Goal: Information Seeking & Learning: Check status

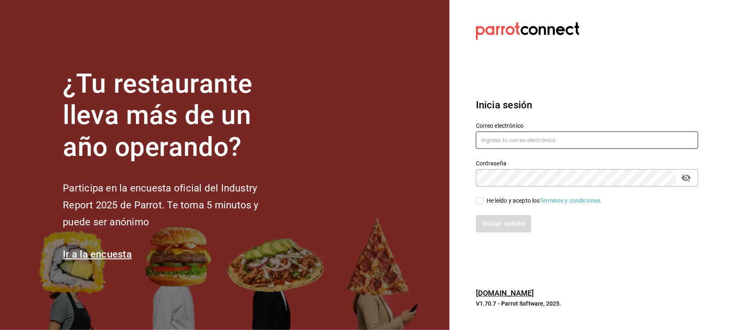
click at [586, 138] on input "text" at bounding box center [587, 139] width 222 height 17
type input "v"
type input "[EMAIL_ADDRESS][DOMAIN_NAME]"
click at [517, 200] on div "He leído y acepto los Términos y condiciones." at bounding box center [545, 200] width 116 height 9
click at [484, 200] on input "He leído y acepto los Términos y condiciones." at bounding box center [479, 200] width 7 height 7
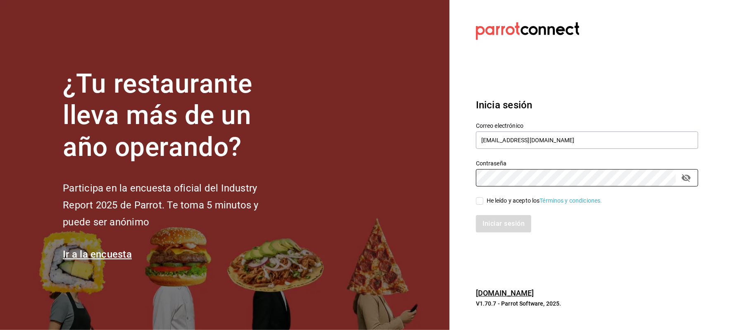
checkbox input "true"
click at [516, 215] on button "Iniciar sesión" at bounding box center [504, 223] width 56 height 17
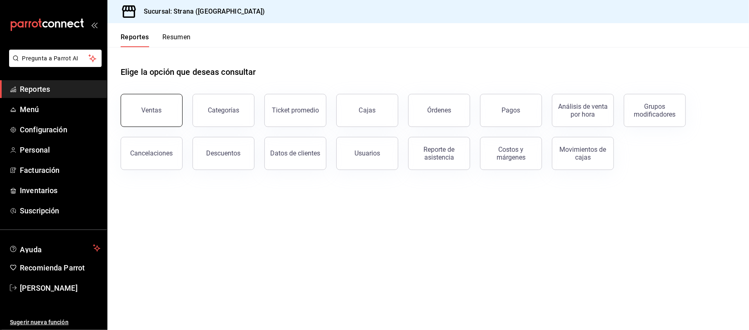
click at [141, 103] on button "Ventas" at bounding box center [152, 110] width 62 height 33
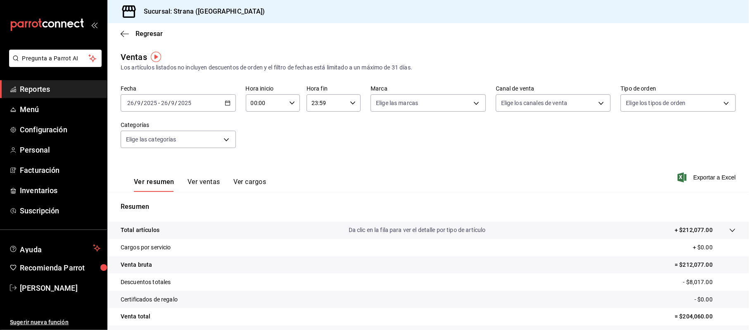
click at [232, 104] on div "[DATE] [DATE] - [DATE] [DATE]" at bounding box center [178, 102] width 115 height 17
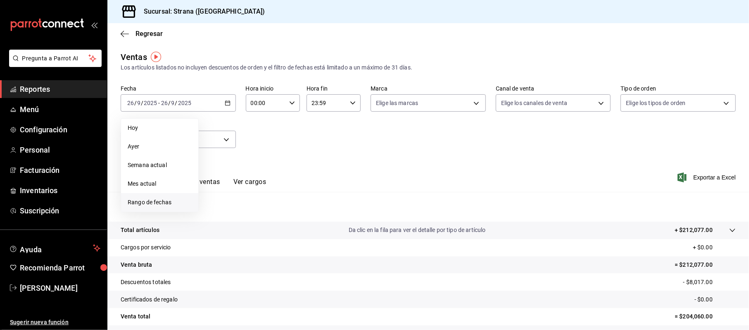
click at [174, 195] on li "Rango de fechas" at bounding box center [159, 202] width 77 height 19
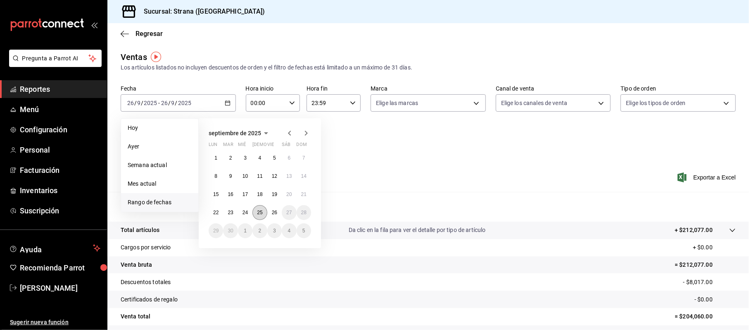
click at [255, 213] on button "25" at bounding box center [260, 212] width 14 height 15
click at [275, 214] on abbr "26" at bounding box center [274, 213] width 5 height 6
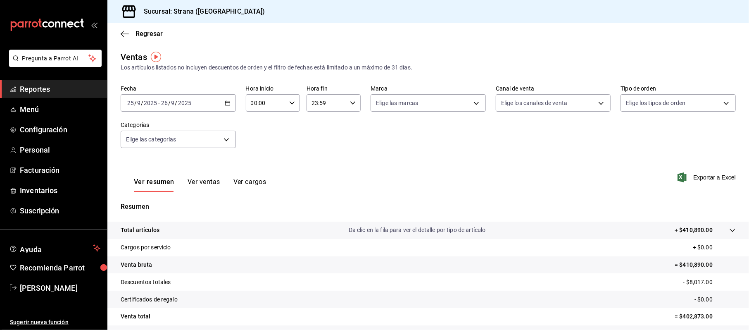
click at [253, 105] on input "00:00" at bounding box center [266, 103] width 40 height 17
click at [259, 133] on span "20" at bounding box center [258, 135] width 14 height 7
type input "20:00"
drag, startPoint x: 318, startPoint y: 98, endPoint x: 318, endPoint y: 103, distance: 4.5
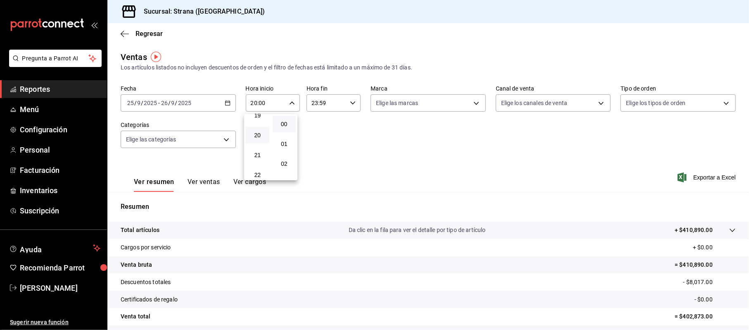
click at [318, 99] on div at bounding box center [374, 165] width 749 height 330
click at [312, 104] on input "23:59" at bounding box center [327, 103] width 40 height 17
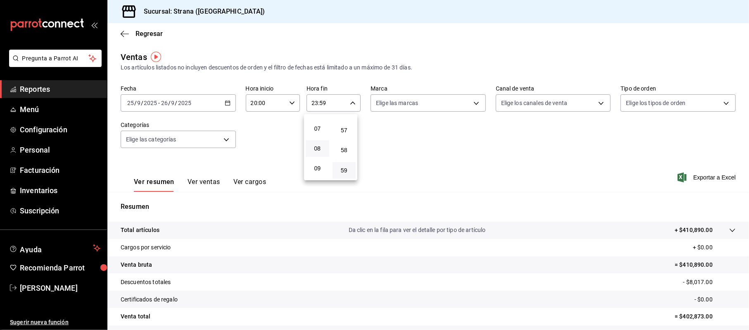
click at [319, 151] on button "08" at bounding box center [318, 148] width 24 height 17
type input "08:59"
click at [657, 162] on div at bounding box center [374, 165] width 749 height 330
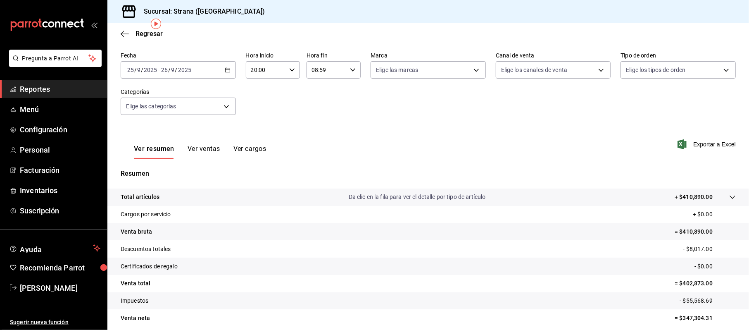
scroll to position [33, 0]
click at [193, 105] on body "Pregunta a Parrot AI Reportes Menú Configuración Personal Facturación Inventari…" at bounding box center [374, 165] width 749 height 330
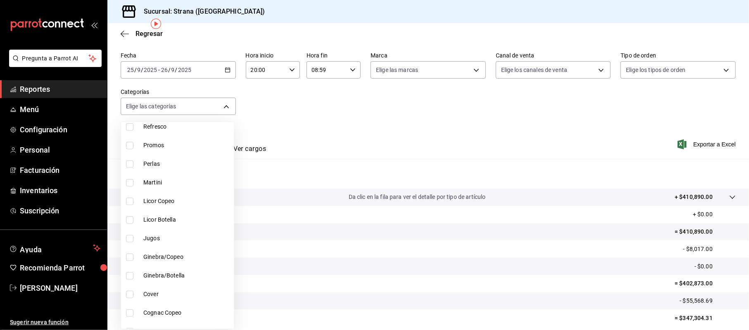
scroll to position [386, 0]
click at [157, 258] on span "Cocina" at bounding box center [186, 258] width 87 height 9
type input "21078aee-3c76-44e1-85fc-78091211877d"
checkbox input "true"
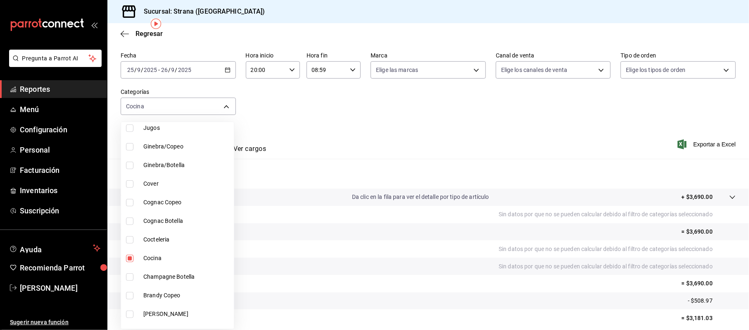
click at [638, 108] on div at bounding box center [374, 165] width 749 height 330
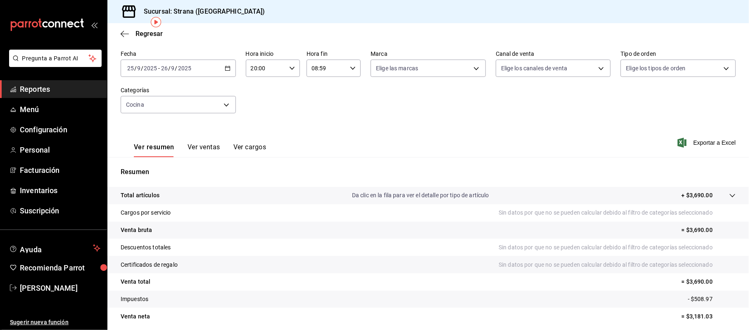
scroll to position [35, 0]
click at [191, 138] on div "Ver resumen Ver ventas Ver cargos" at bounding box center [193, 145] width 145 height 24
click at [196, 146] on button "Ver ventas" at bounding box center [204, 150] width 33 height 14
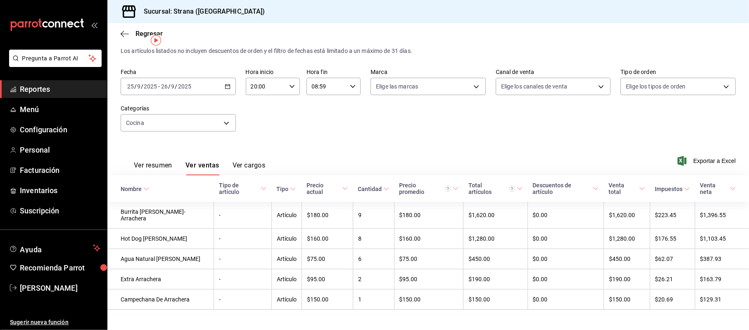
scroll to position [17, 0]
click at [55, 83] on span "Reportes" at bounding box center [60, 88] width 81 height 11
